Goal: Find specific page/section: Find specific page/section

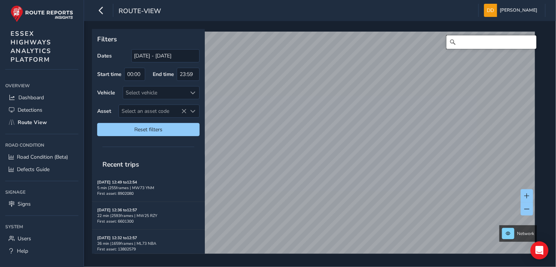
click at [334, 44] on input "Search" at bounding box center [492, 42] width 90 height 14
click at [334, 41] on input "Heybridge" at bounding box center [492, 42] width 90 height 14
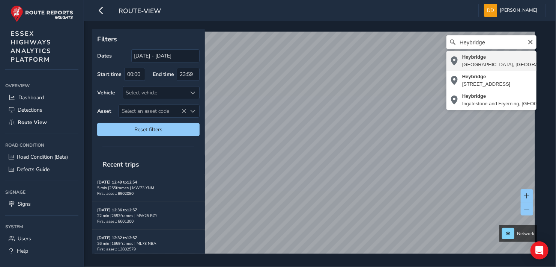
type input "[GEOGRAPHIC_DATA], [GEOGRAPHIC_DATA], [GEOGRAPHIC_DATA], [GEOGRAPHIC_DATA], [GE…"
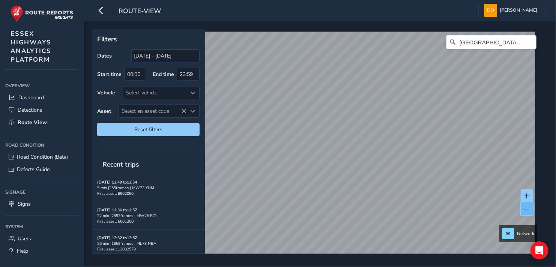
click at [334, 208] on span at bounding box center [527, 208] width 5 height 5
click at [30, 122] on span "Route View" at bounding box center [32, 122] width 29 height 7
click at [107, 56] on label "Dates" at bounding box center [104, 55] width 15 height 7
click at [159, 59] on input "[DATE] - [DATE]" at bounding box center [165, 55] width 68 height 13
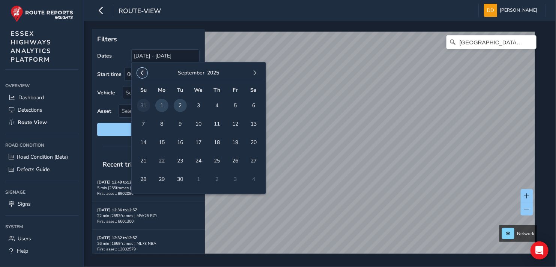
click at [141, 74] on span "button" at bounding box center [142, 72] width 5 height 5
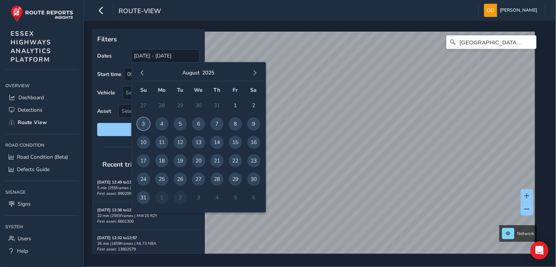
click at [145, 124] on span "3" at bounding box center [143, 123] width 13 height 13
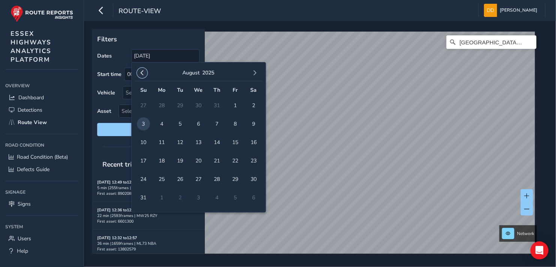
click at [142, 73] on span "button" at bounding box center [142, 72] width 5 height 5
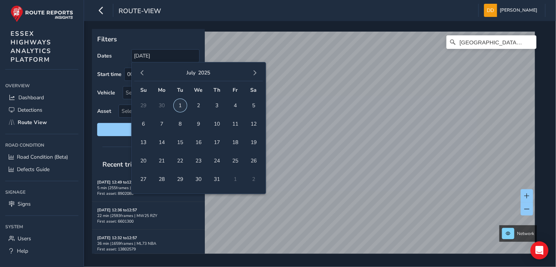
click at [179, 104] on span "1" at bounding box center [180, 105] width 13 height 13
type input "[DATE] - [DATE]"
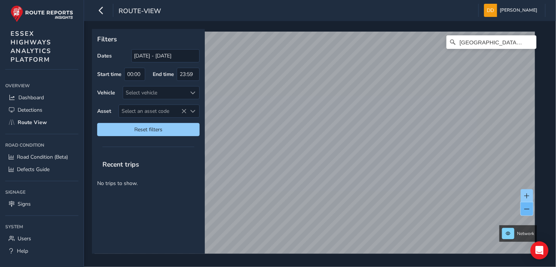
click at [334, 210] on span at bounding box center [527, 208] width 5 height 5
click at [334, 208] on span at bounding box center [527, 208] width 5 height 5
click at [42, 121] on span "Route View" at bounding box center [32, 122] width 29 height 7
click at [23, 121] on span "Route View" at bounding box center [32, 122] width 29 height 7
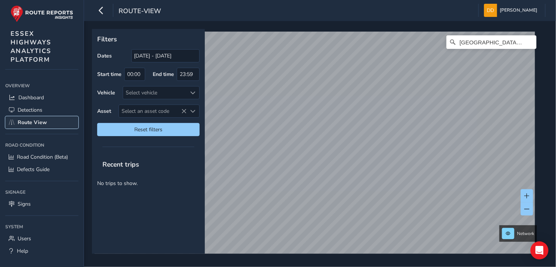
click at [23, 121] on span "Route View" at bounding box center [32, 122] width 29 height 7
click at [196, 93] on div at bounding box center [193, 92] width 12 height 12
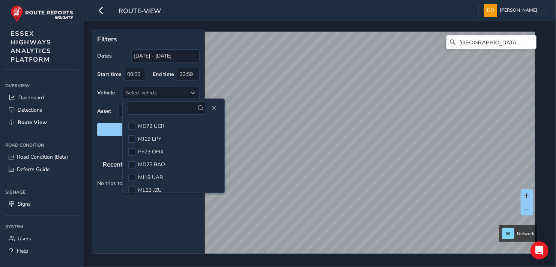
click at [164, 214] on div "Recent trips No trips to show." at bounding box center [148, 203] width 113 height 99
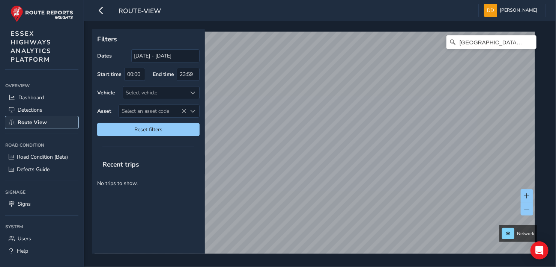
click at [24, 121] on span "Route View" at bounding box center [32, 122] width 29 height 7
